Goal: Check status: Check status

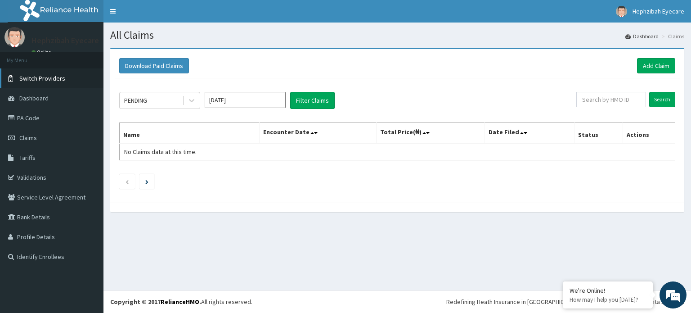
click at [43, 77] on span "Switch Providers" at bounding box center [42, 78] width 46 height 8
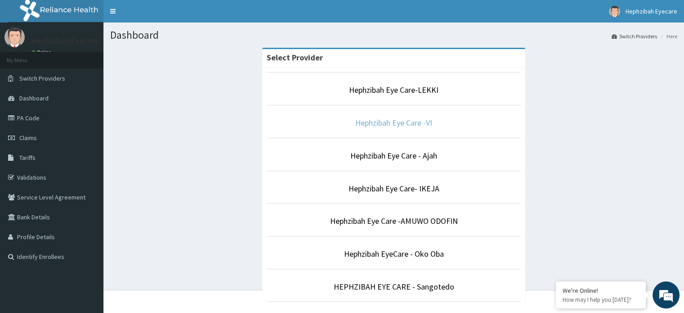
click at [416, 124] on link "Hephzibah Eye Care -VI" at bounding box center [393, 122] width 77 height 10
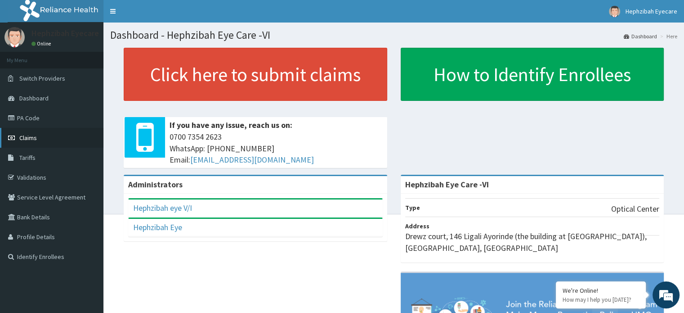
click at [41, 140] on link "Claims" at bounding box center [51, 138] width 103 height 20
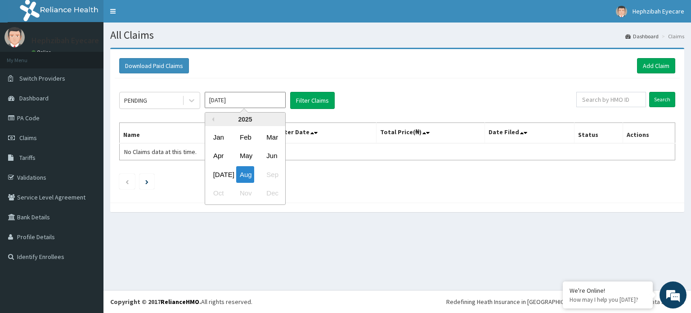
click at [229, 95] on input "Aug 2025" at bounding box center [245, 100] width 81 height 16
click at [219, 178] on div "Jul" at bounding box center [219, 174] width 18 height 17
type input "Jul 2025"
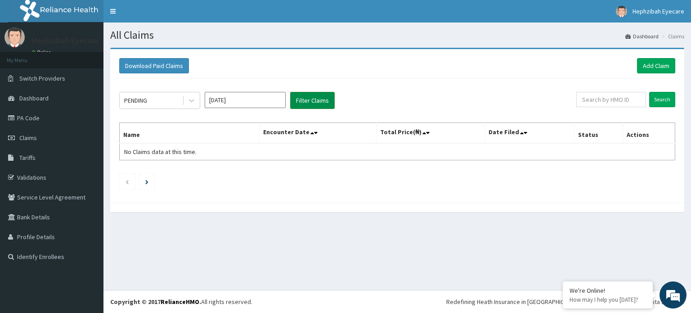
click at [305, 99] on button "Filter Claims" at bounding box center [312, 100] width 45 height 17
click at [157, 108] on div "PENDING" at bounding box center [159, 100] width 81 height 17
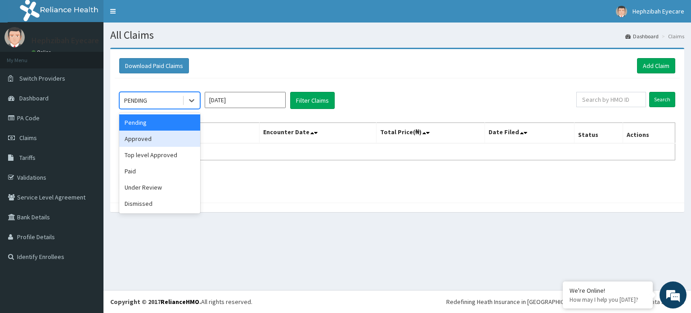
click at [150, 136] on div "Approved" at bounding box center [159, 138] width 81 height 16
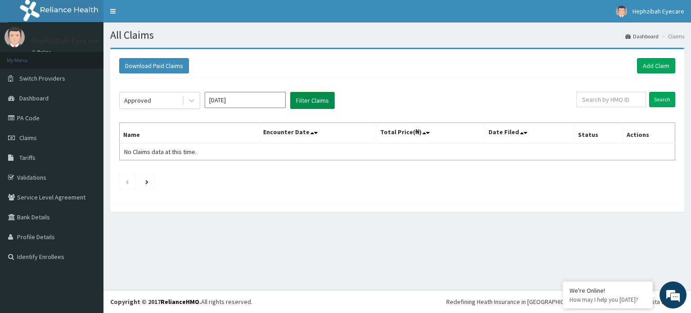
click at [328, 96] on button "Filter Claims" at bounding box center [312, 100] width 45 height 17
click at [309, 105] on button "Filter Claims" at bounding box center [312, 100] width 45 height 17
click at [317, 95] on button "Filter Claims" at bounding box center [312, 100] width 45 height 17
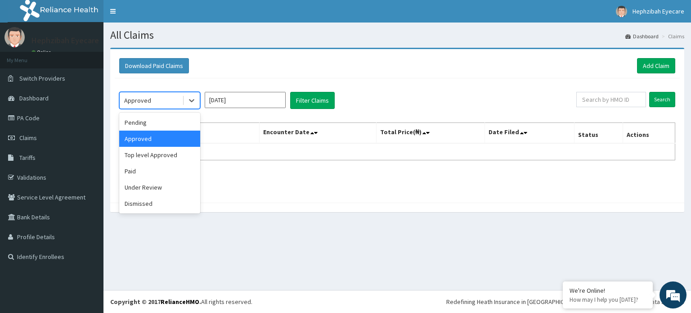
click at [167, 99] on div "Approved" at bounding box center [151, 100] width 63 height 14
click at [143, 150] on div "Top level Approved" at bounding box center [159, 155] width 81 height 16
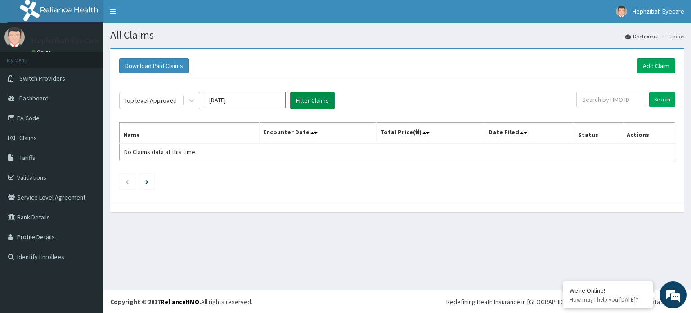
click at [302, 95] on button "Filter Claims" at bounding box center [312, 100] width 45 height 17
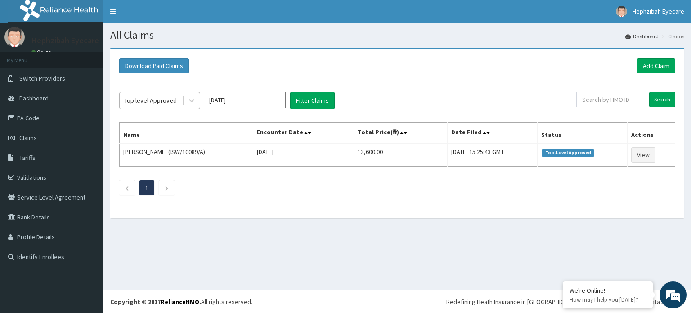
click at [167, 94] on div "Top level Approved" at bounding box center [151, 100] width 63 height 14
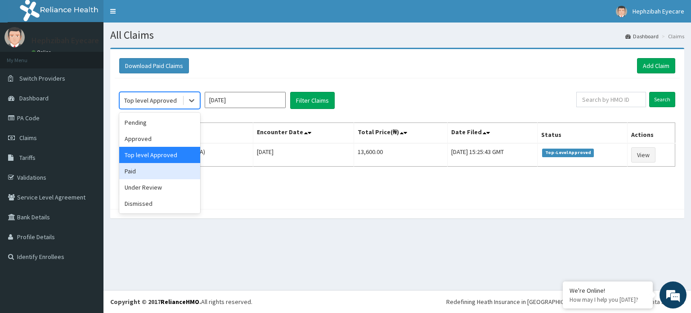
click at [155, 167] on div "Paid" at bounding box center [159, 171] width 81 height 16
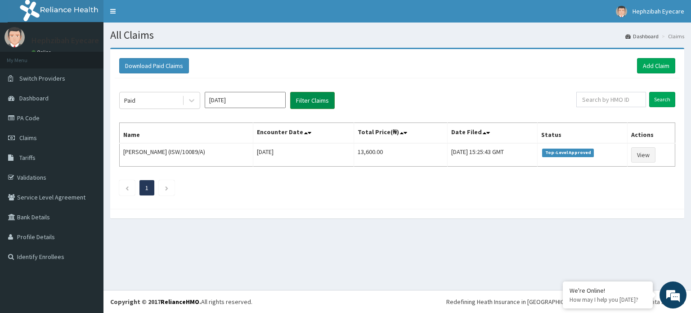
click at [314, 99] on button "Filter Claims" at bounding box center [312, 100] width 45 height 17
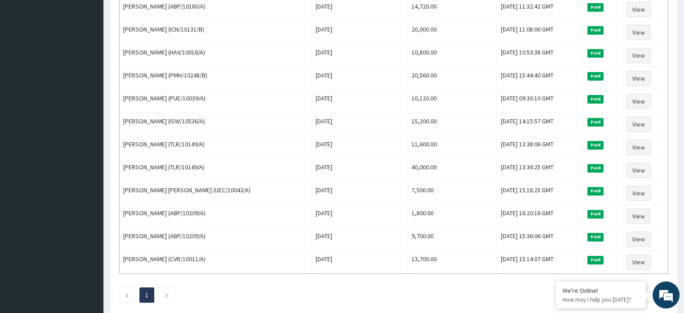
scroll to position [328, 0]
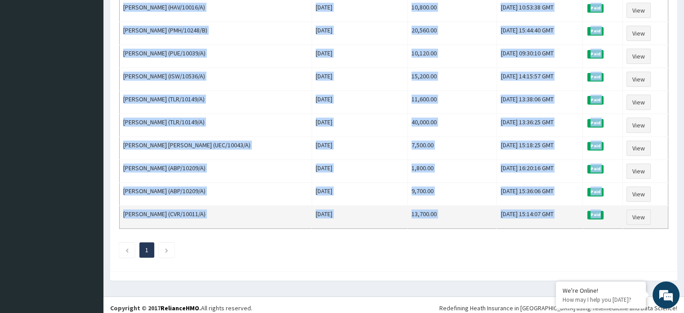
drag, startPoint x: 125, startPoint y: 131, endPoint x: 623, endPoint y: 212, distance: 505.1
click at [623, 212] on tbody "Chimnecherem Chukwuka (PMH/10380/A) Mon Jul 28 2025 2,880.00 Tue, 29 Jul 2025 1…" at bounding box center [394, 22] width 549 height 414
copy tbody "Chimnecherem Chukwuka (PMH/10380/A) Mon Jul 28 2025 2,880.00 Tue, 29 Jul 2025 1…"
